Goal: Task Accomplishment & Management: Complete application form

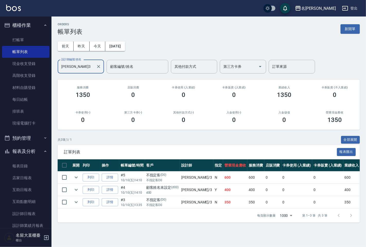
click at [20, 39] on link "打帳單" at bounding box center [25, 40] width 47 height 12
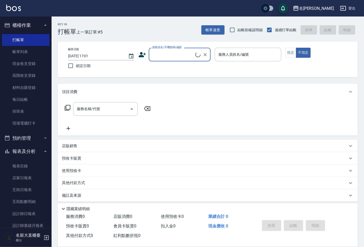
drag, startPoint x: 172, startPoint y: 60, endPoint x: 177, endPoint y: 57, distance: 5.7
click at [177, 57] on div "顧客姓名/手機號碼/編號" at bounding box center [180, 55] width 62 height 14
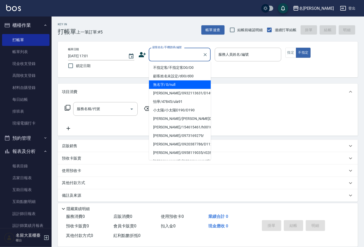
click at [179, 81] on li "無名字/ 0/null" at bounding box center [180, 84] width 62 height 9
type input "無名字/ 0/null"
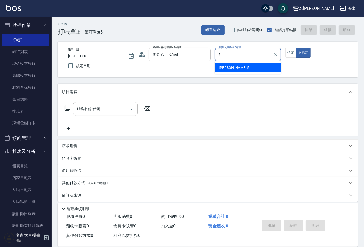
type input "Reese-5"
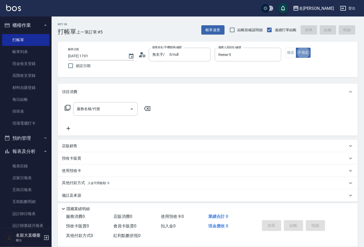
type button "false"
drag, startPoint x: 297, startPoint y: 55, endPoint x: 290, endPoint y: 56, distance: 7.0
click at [296, 55] on button "不指定" at bounding box center [303, 53] width 14 height 10
click at [290, 56] on button "指定" at bounding box center [290, 53] width 11 height 10
click at [66, 109] on icon at bounding box center [67, 108] width 6 height 6
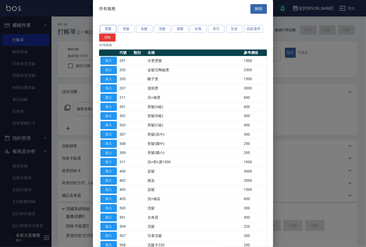
click at [109, 30] on button "燙髮" at bounding box center [108, 29] width 16 height 8
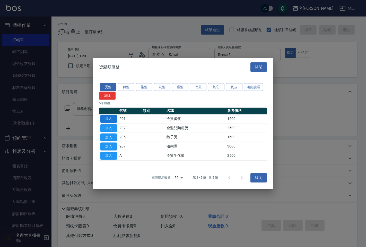
click at [111, 118] on button "加入" at bounding box center [108, 119] width 16 height 8
type input "冷燙燙髮(201)"
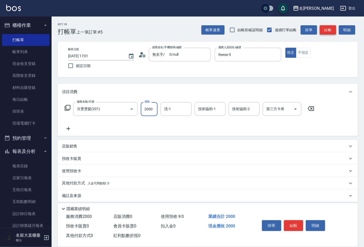
type input "2000"
click at [324, 30] on button "結帳" at bounding box center [327, 30] width 16 height 10
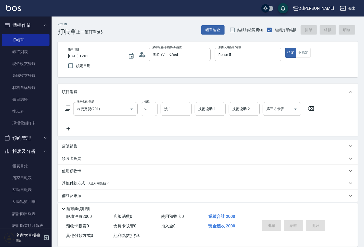
type input "[DATE] 17:02"
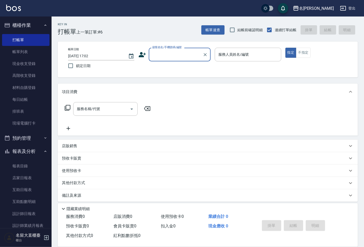
type input "F"
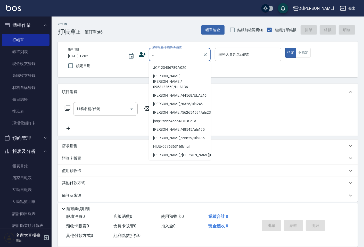
click at [180, 66] on li "JC/123456789/r020" at bounding box center [180, 67] width 62 height 9
type input "JC/123456789/r020"
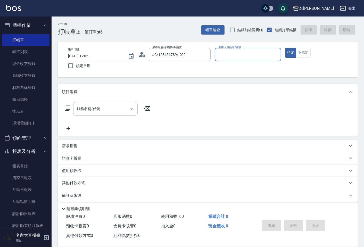
type input "Reese-5"
drag, startPoint x: 85, startPoint y: 106, endPoint x: 89, endPoint y: 106, distance: 4.4
click at [86, 107] on input "服務名稱/代號" at bounding box center [101, 108] width 52 height 9
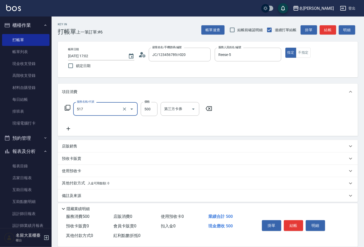
type input "舒醒頭皮(517)"
type input "600"
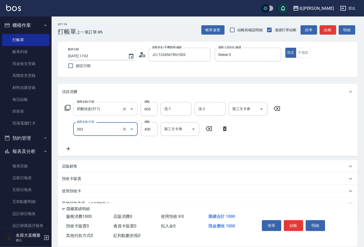
type input "剪髮(C級)(303)"
click at [325, 33] on button "結帳" at bounding box center [327, 30] width 16 height 10
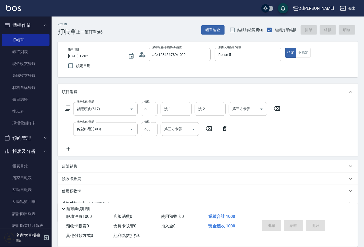
type input "[DATE] 17:11"
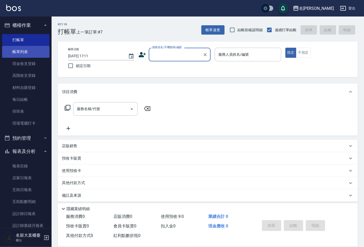
click at [13, 55] on link "帳單列表" at bounding box center [25, 52] width 47 height 12
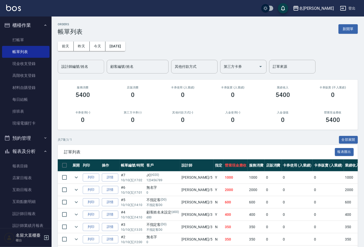
click at [84, 62] on input "設計師編號/姓名" at bounding box center [81, 66] width 42 height 9
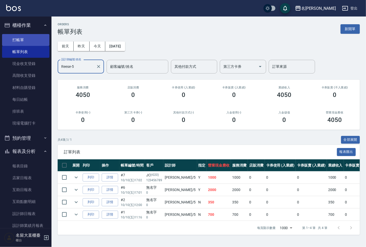
type input "Reese-5"
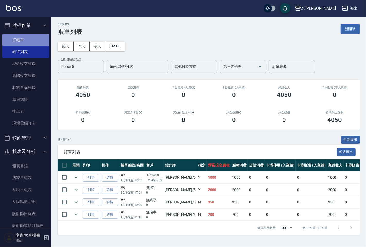
drag, startPoint x: 39, startPoint y: 39, endPoint x: 45, endPoint y: 31, distance: 10.0
click at [38, 39] on link "打帳單" at bounding box center [25, 40] width 47 height 12
